Goal: Find specific page/section: Find specific page/section

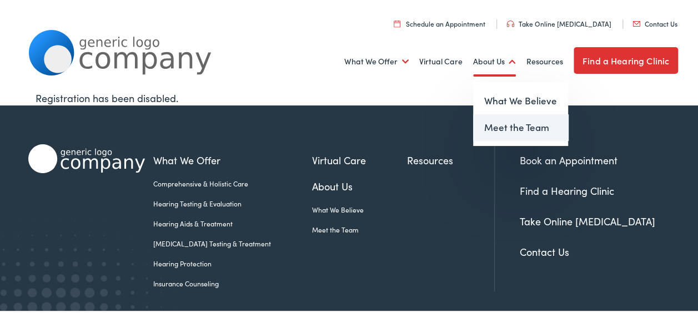
click at [483, 126] on link "Meet the Team" at bounding box center [520, 126] width 95 height 27
